Goal: Information Seeking & Learning: Learn about a topic

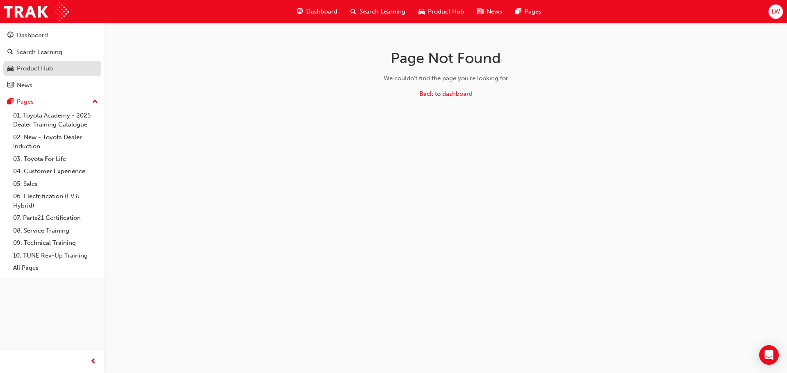
click at [29, 66] on div "Product Hub" at bounding box center [35, 68] width 36 height 9
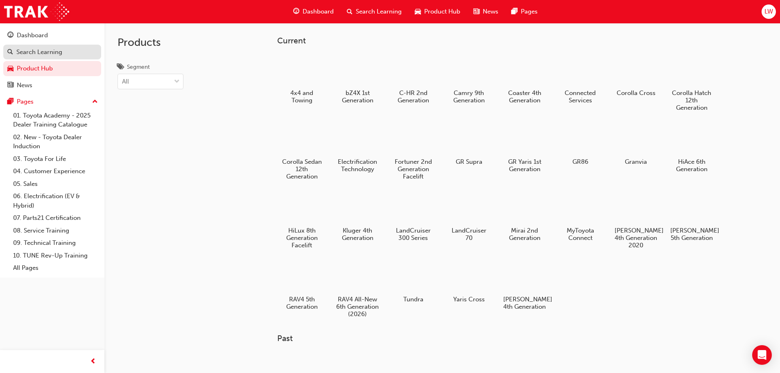
click at [34, 53] on div "Search Learning" at bounding box center [39, 52] width 46 height 9
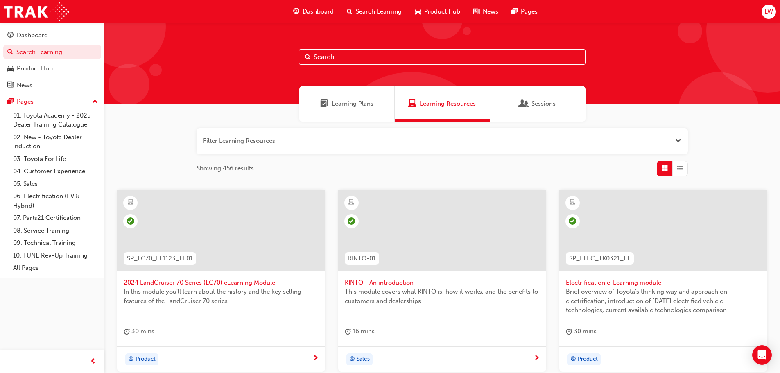
click at [773, 15] on span "LW" at bounding box center [769, 11] width 9 height 9
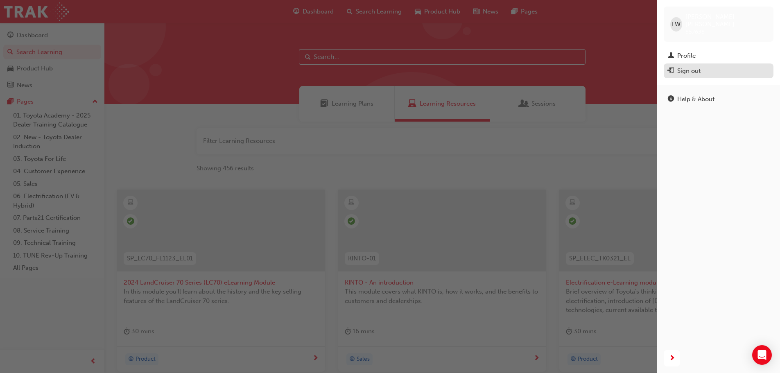
click at [685, 66] on div "Sign out" at bounding box center [689, 70] width 23 height 9
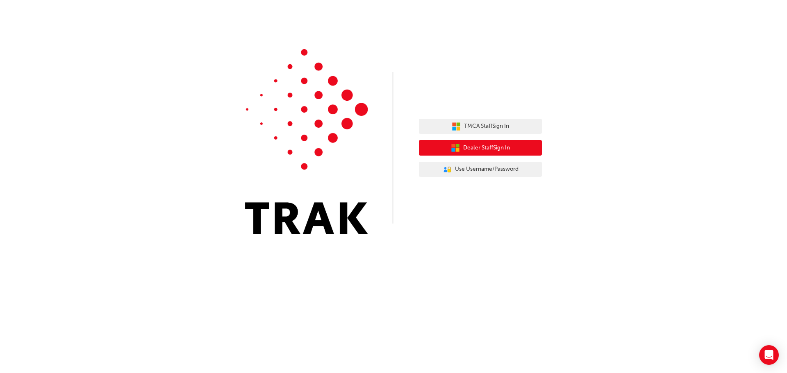
click at [504, 145] on span "Dealer Staff Sign In" at bounding box center [486, 147] width 47 height 9
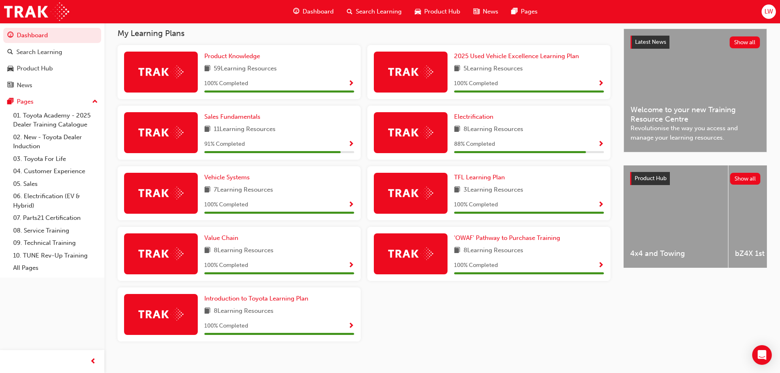
scroll to position [188, 0]
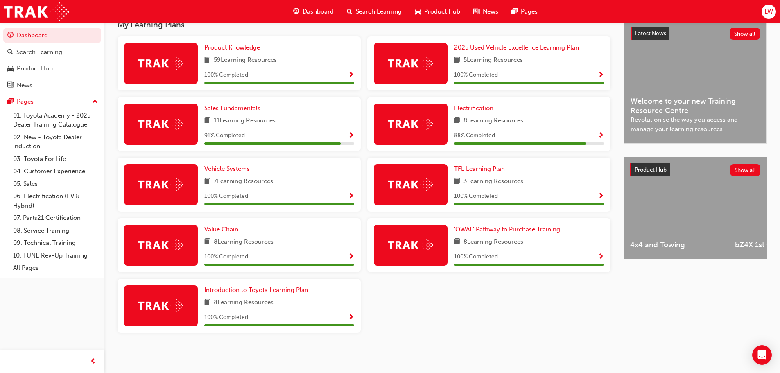
click at [479, 109] on span "Electrification" at bounding box center [473, 107] width 39 height 7
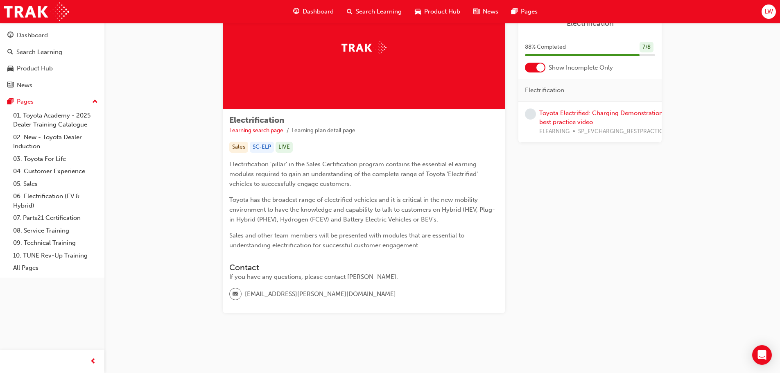
scroll to position [15, 0]
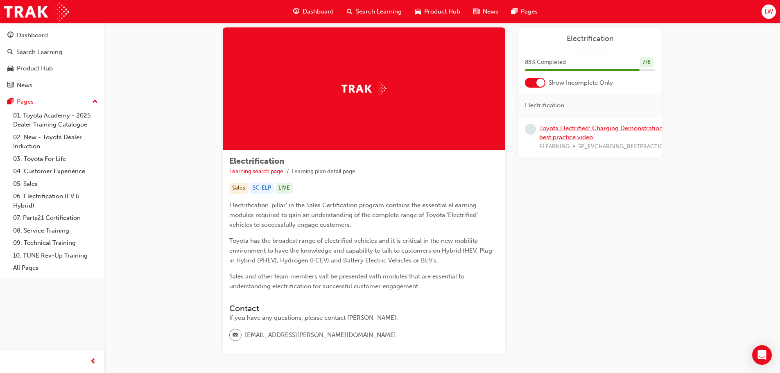
click at [553, 136] on link "Toyota Electrified: Charging Demonstration best practice video" at bounding box center [602, 133] width 124 height 17
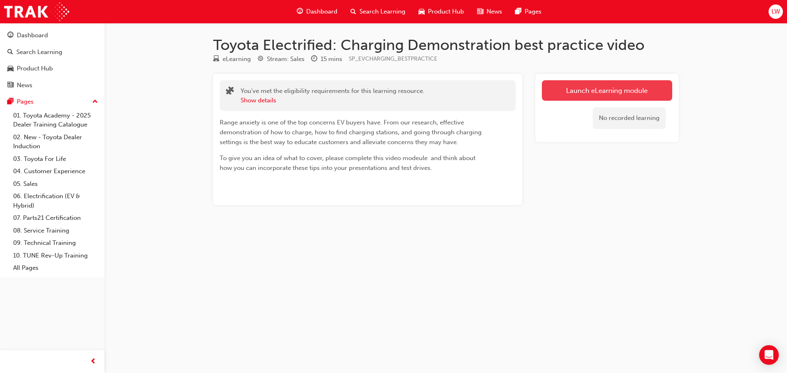
click at [570, 91] on link "Launch eLearning module" at bounding box center [607, 90] width 130 height 20
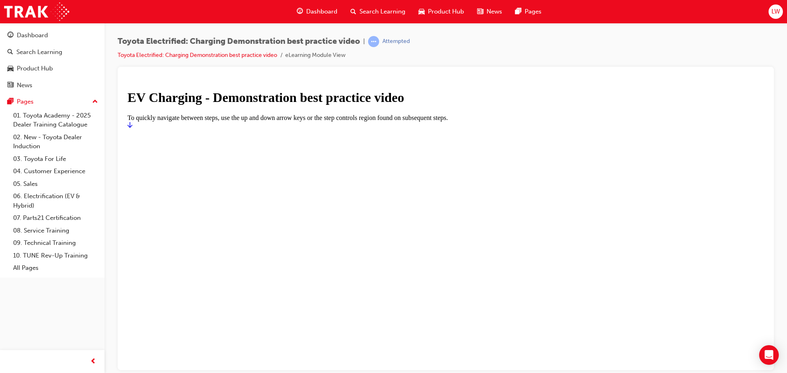
click at [453, 129] on div at bounding box center [445, 129] width 636 height 0
click at [132, 127] on icon "Start" at bounding box center [129, 125] width 5 height 6
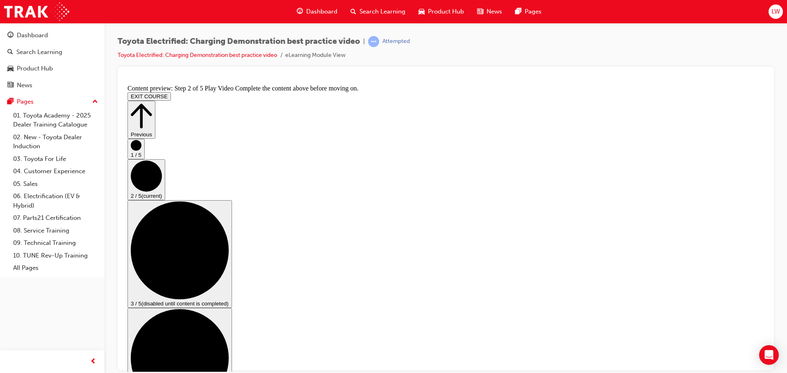
scroll to position [41, 0]
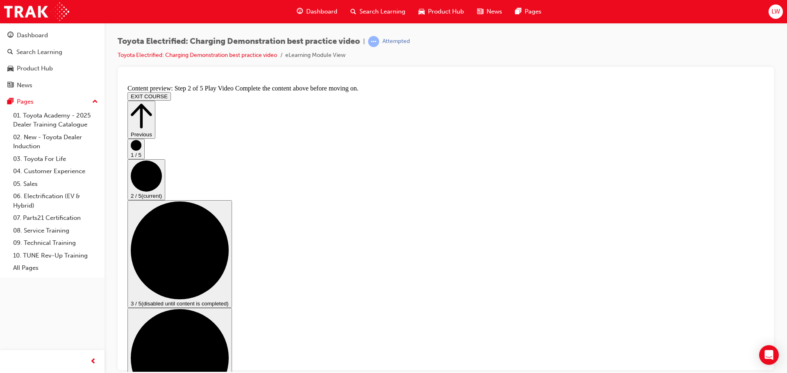
click at [781, 14] on div "LW" at bounding box center [775, 12] width 14 height 14
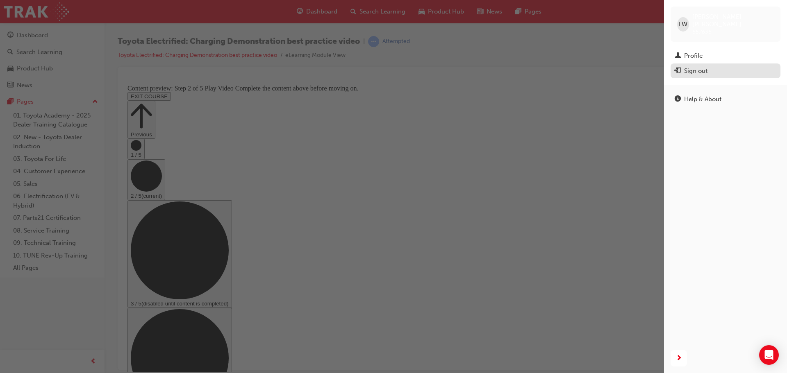
click at [715, 66] on div "Sign out" at bounding box center [725, 71] width 102 height 10
